Goal: Use online tool/utility: Utilize a website feature to perform a specific function

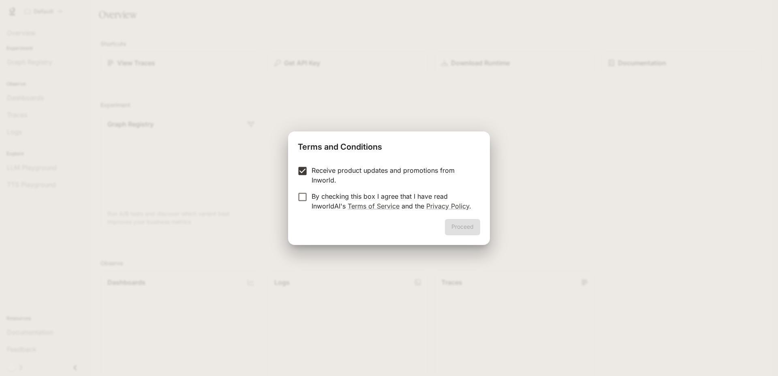
click at [301, 203] on label "By checking this box I agree that I have read InworldAI's Terms of Service and …" at bounding box center [383, 200] width 180 height 19
click at [473, 229] on button "Proceed" at bounding box center [462, 227] width 35 height 16
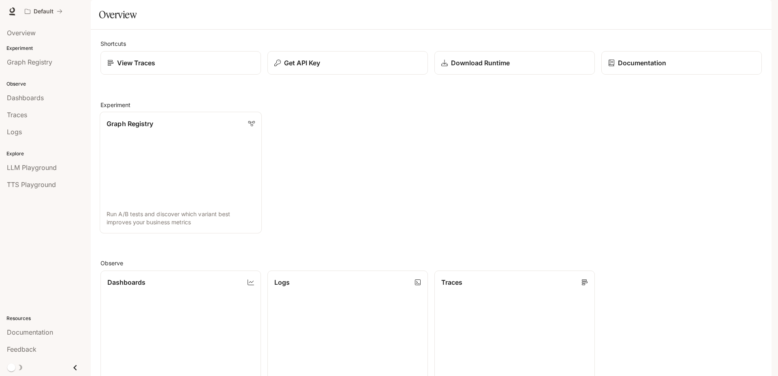
scroll to position [210, 0]
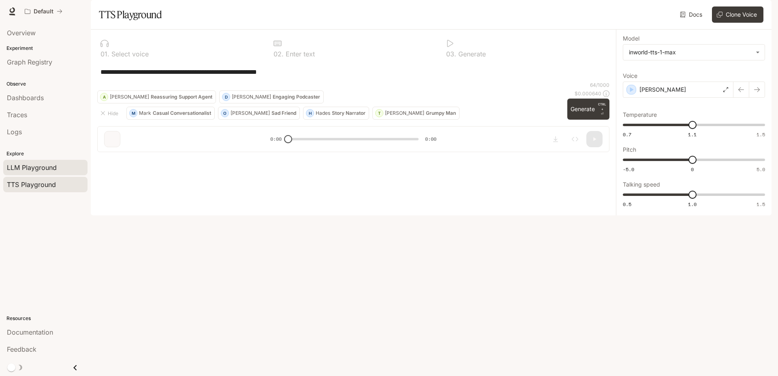
click at [45, 166] on span "LLM Playground" at bounding box center [32, 167] width 50 height 10
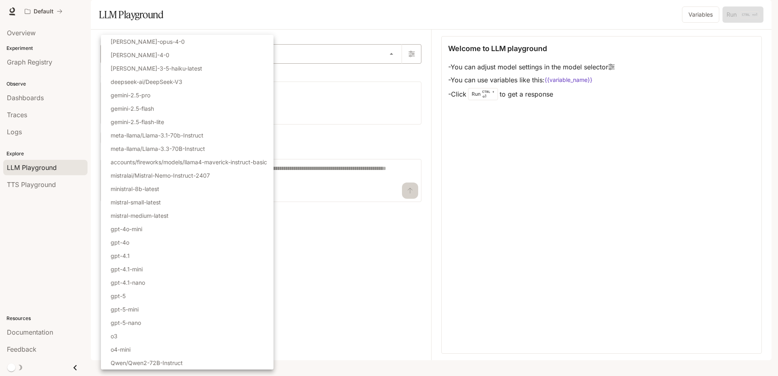
click at [203, 71] on body "Skip to main content Default Documentation Documentation Portal Overview Experi…" at bounding box center [389, 188] width 778 height 376
click at [339, 135] on div at bounding box center [389, 188] width 778 height 376
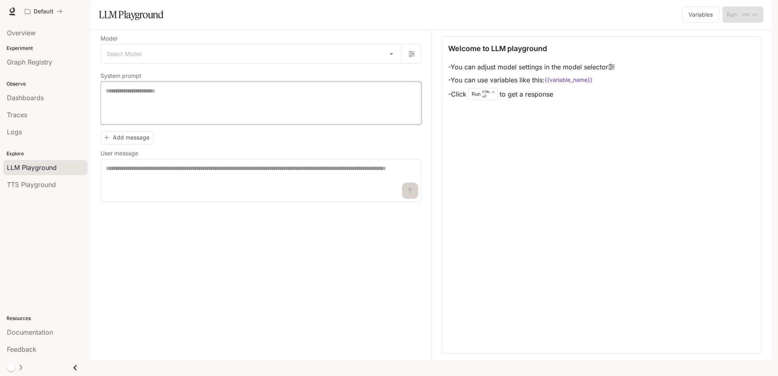
click at [146, 119] on textarea at bounding box center [261, 103] width 310 height 32
click at [761, 11] on img "button" at bounding box center [760, 11] width 11 height 11
click at [45, 190] on div at bounding box center [389, 188] width 778 height 376
click at [40, 185] on div "Tristan [EMAIL_ADDRESS][DOMAIN_NAME] Billing API Keys Delete account Terms of U…" at bounding box center [389, 188] width 778 height 376
click at [47, 188] on span "TTS Playground" at bounding box center [31, 185] width 49 height 10
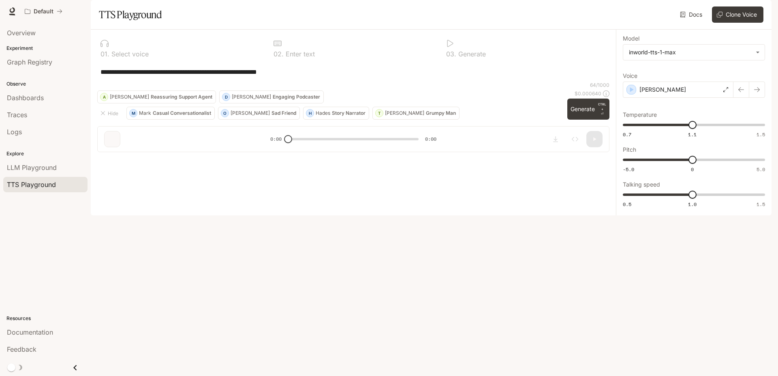
click at [604, 23] on div "Docs Voices Clone Voice" at bounding box center [464, 14] width 599 height 16
